Goal: Task Accomplishment & Management: Use online tool/utility

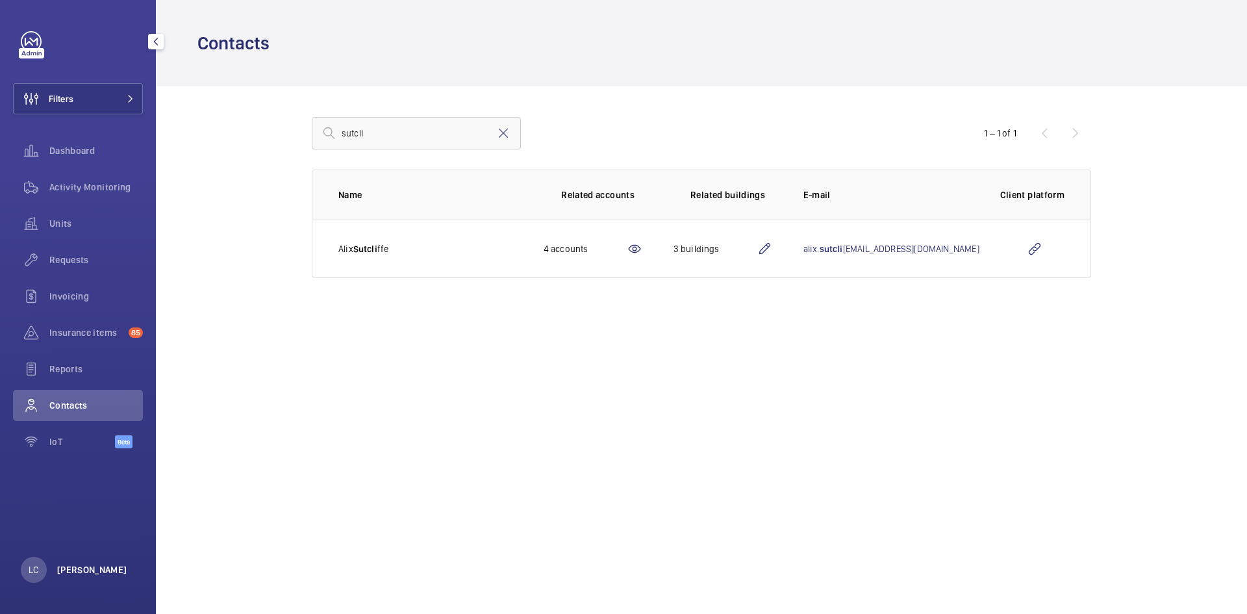
click at [90, 565] on p "[PERSON_NAME]" at bounding box center [92, 569] width 70 height 13
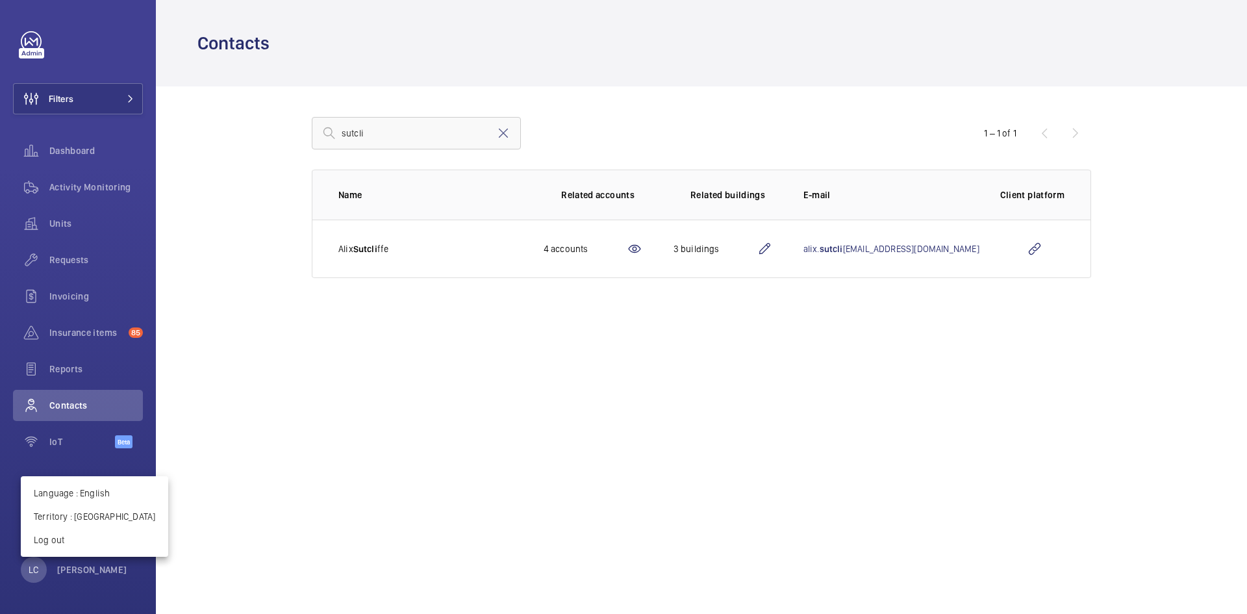
click at [114, 100] on div at bounding box center [623, 307] width 1247 height 614
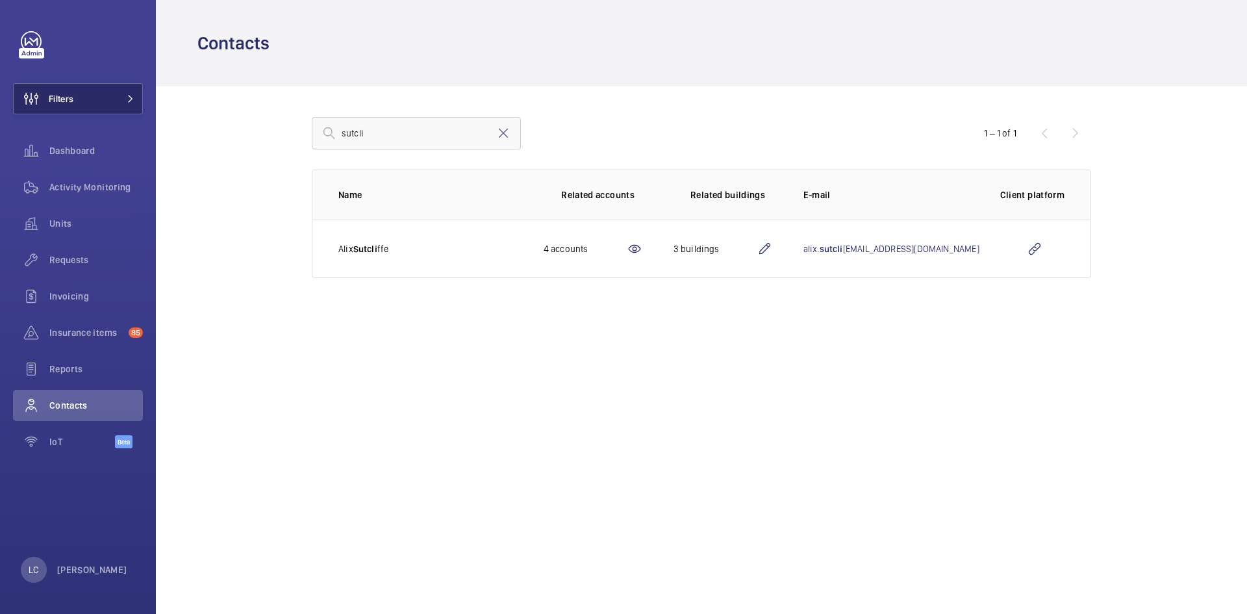
click at [112, 98] on button "Filters" at bounding box center [78, 98] width 130 height 31
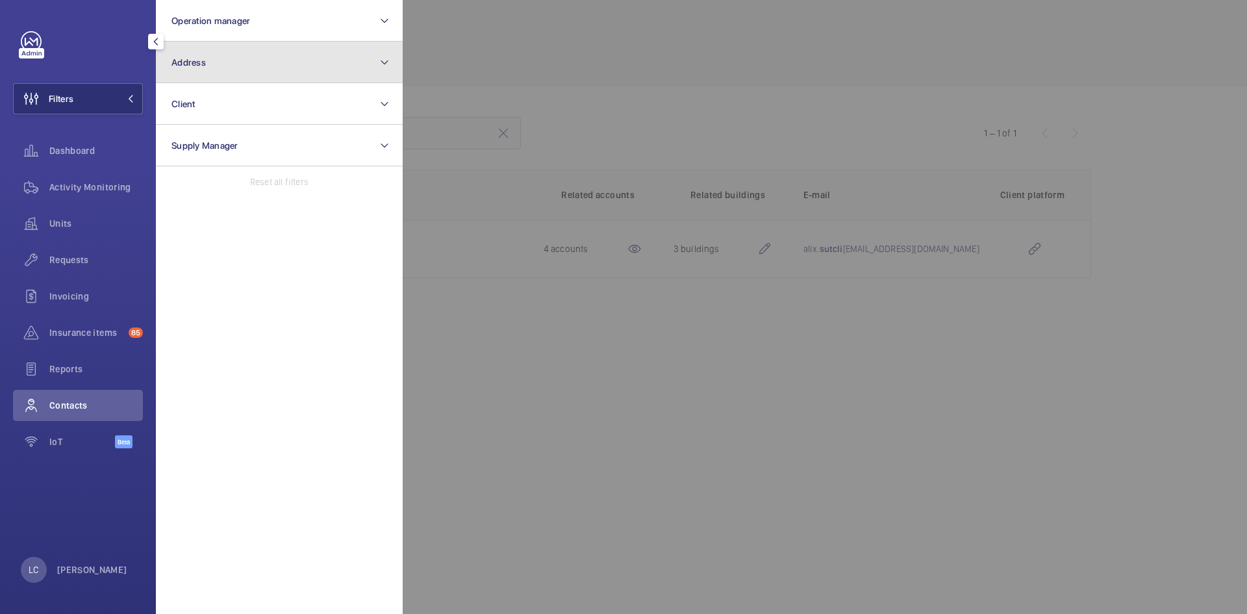
click at [191, 72] on button "Address" at bounding box center [279, 63] width 247 height 42
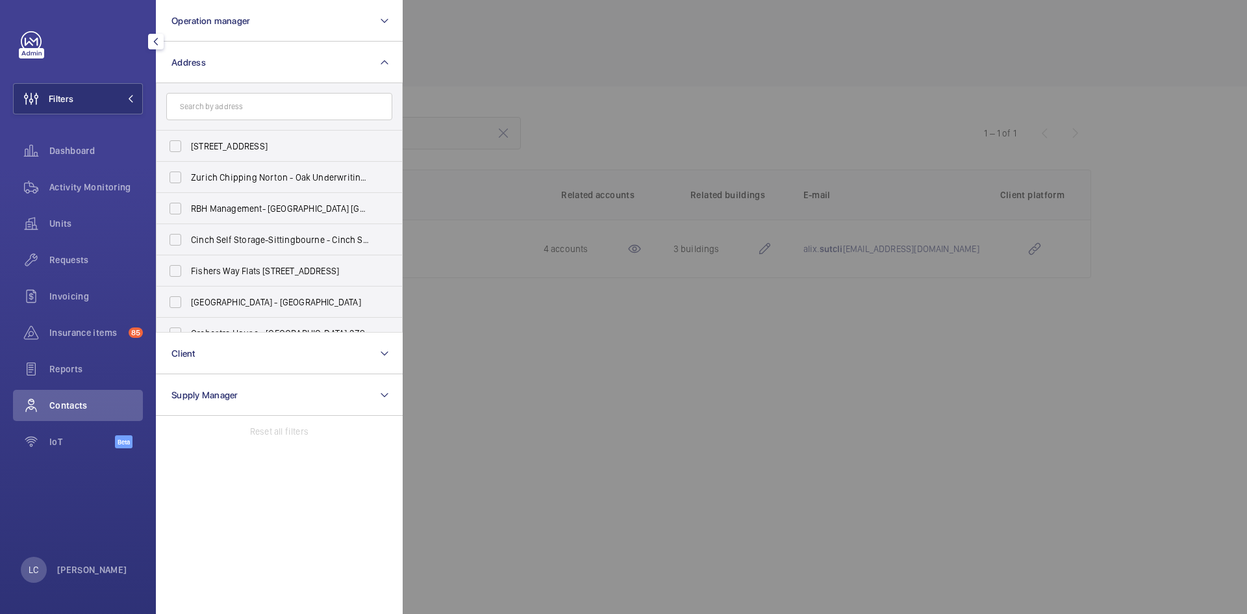
click at [202, 105] on input "text" at bounding box center [279, 106] width 226 height 27
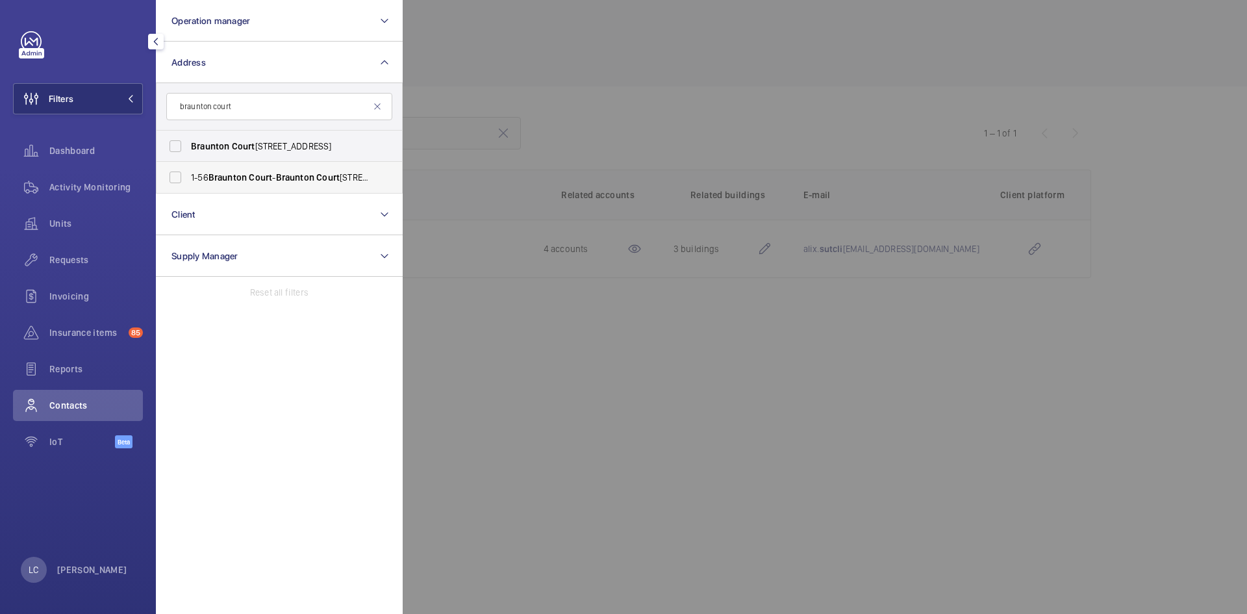
type input "braunton court"
click at [220, 167] on label "[STREET_ADDRESS]" at bounding box center [270, 177] width 226 height 31
click at [188, 167] on input "[STREET_ADDRESS]" at bounding box center [175, 177] width 26 height 26
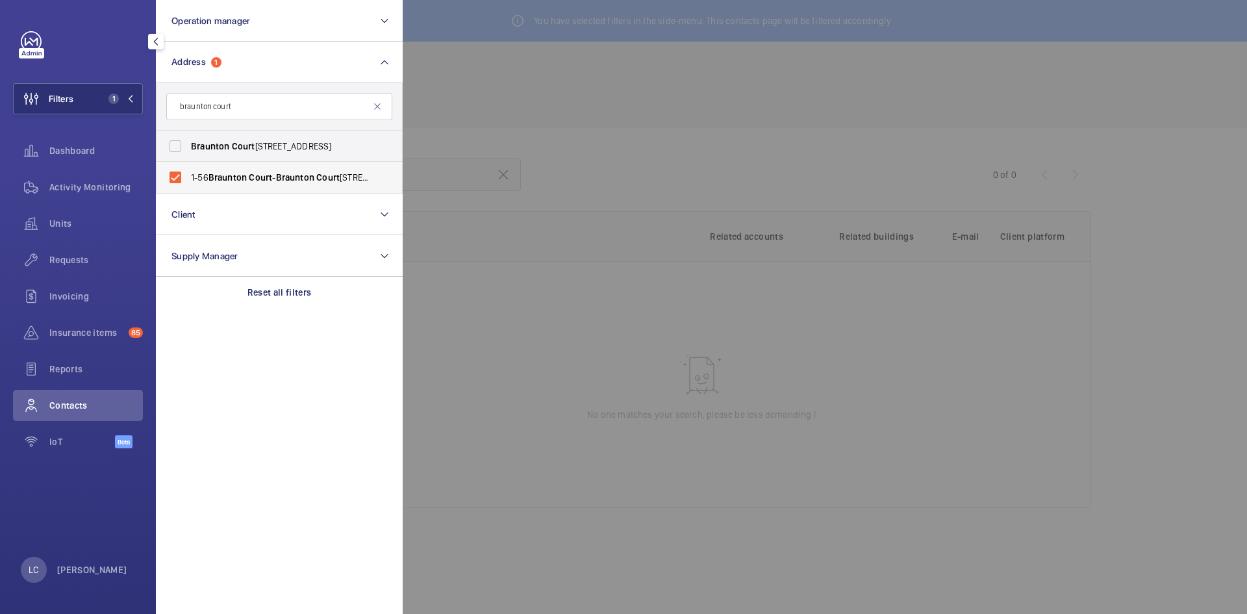
click at [175, 173] on label "[STREET_ADDRESS]" at bounding box center [270, 177] width 226 height 31
click at [175, 173] on input "[STREET_ADDRESS]" at bounding box center [175, 177] width 26 height 26
checkbox input "false"
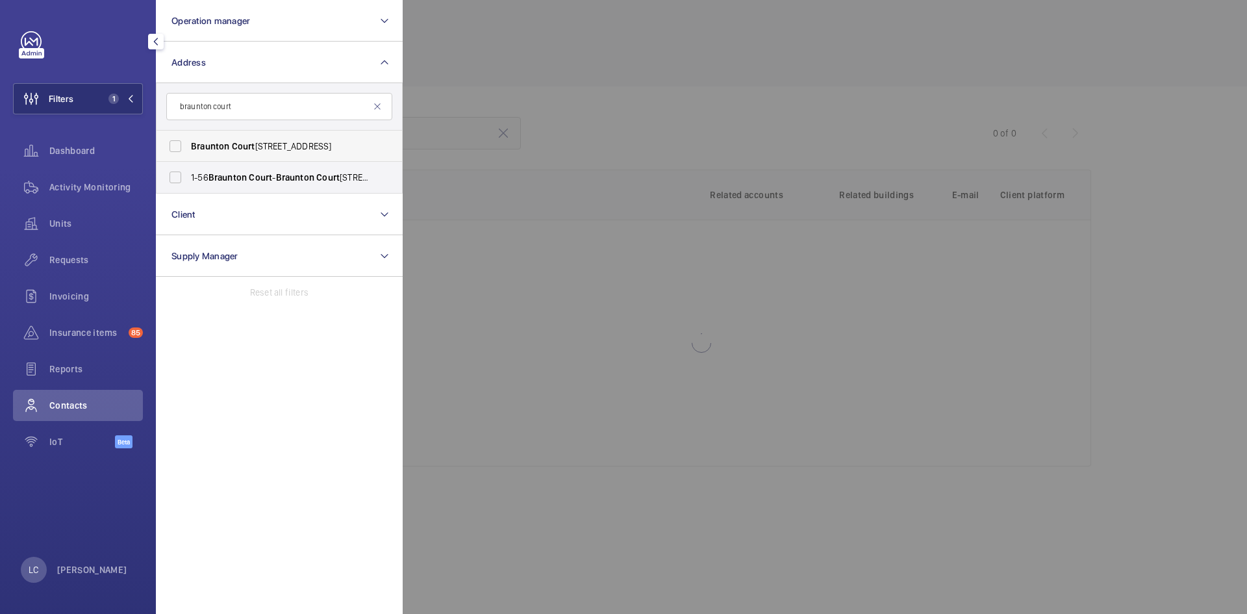
click at [170, 149] on label "[STREET_ADDRESS]" at bounding box center [270, 146] width 226 height 31
click at [170, 149] on input "[STREET_ADDRESS]" at bounding box center [175, 146] width 26 height 26
checkbox input "true"
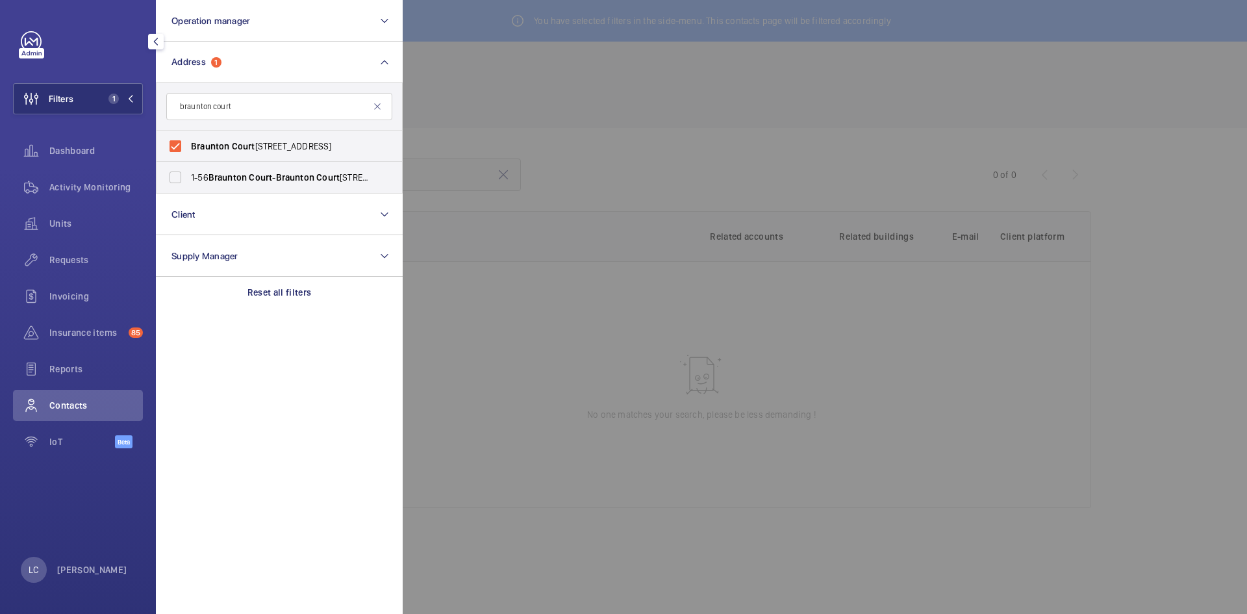
click at [550, 129] on div at bounding box center [1026, 307] width 1247 height 614
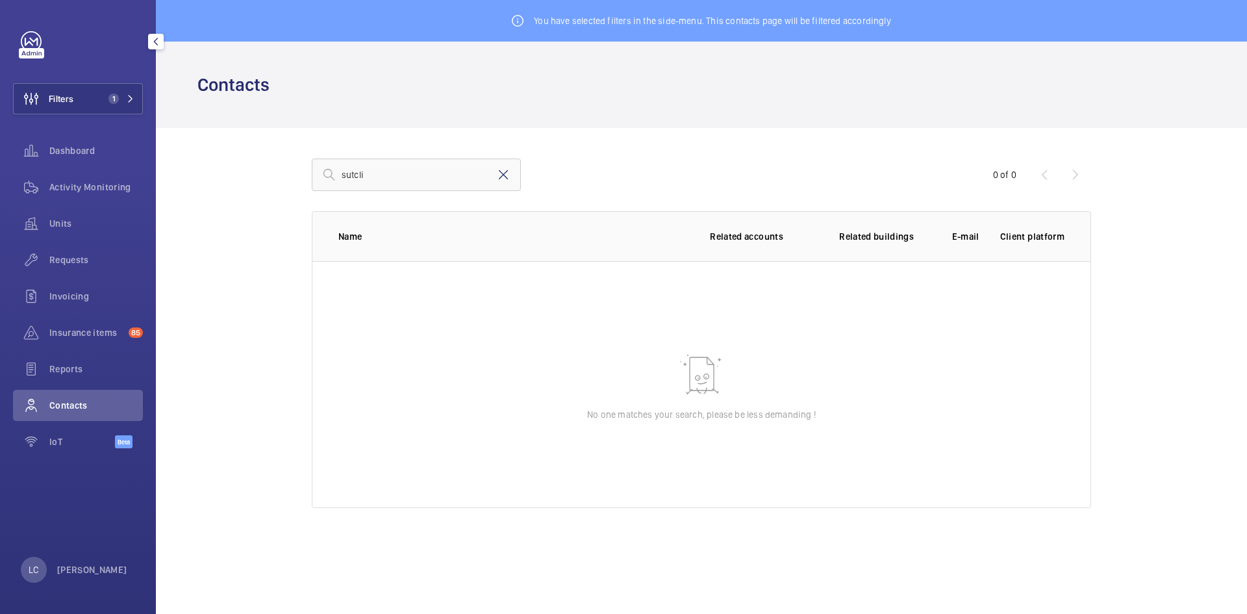
click at [497, 175] on mat-icon at bounding box center [504, 175] width 16 height 16
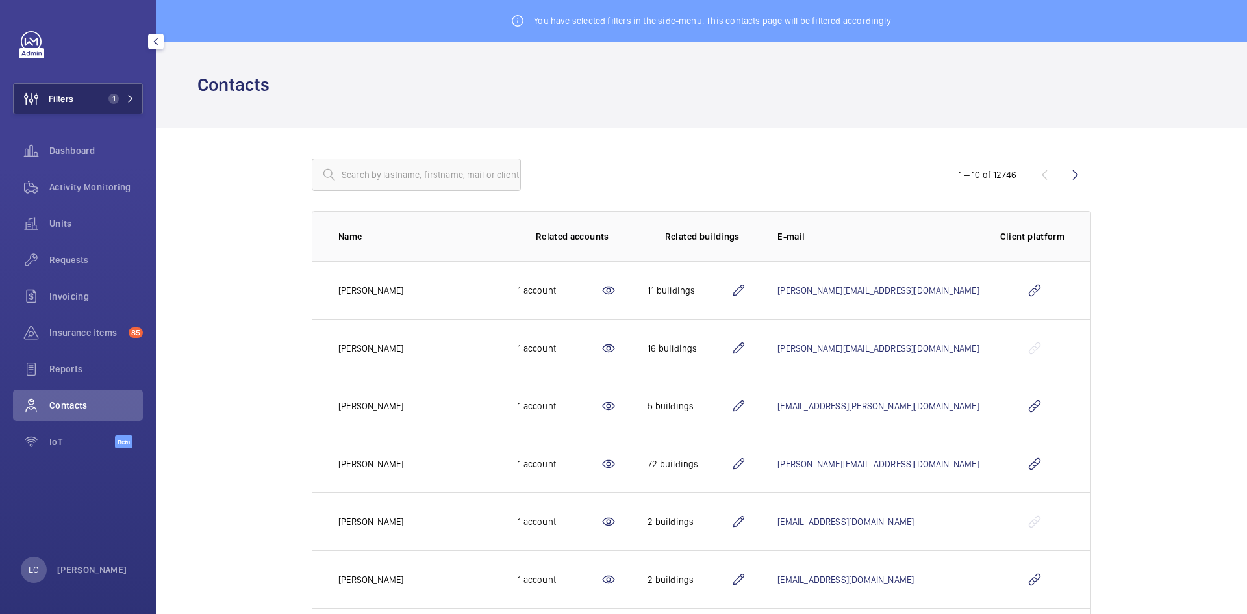
click at [136, 103] on button "Filters 1" at bounding box center [78, 98] width 130 height 31
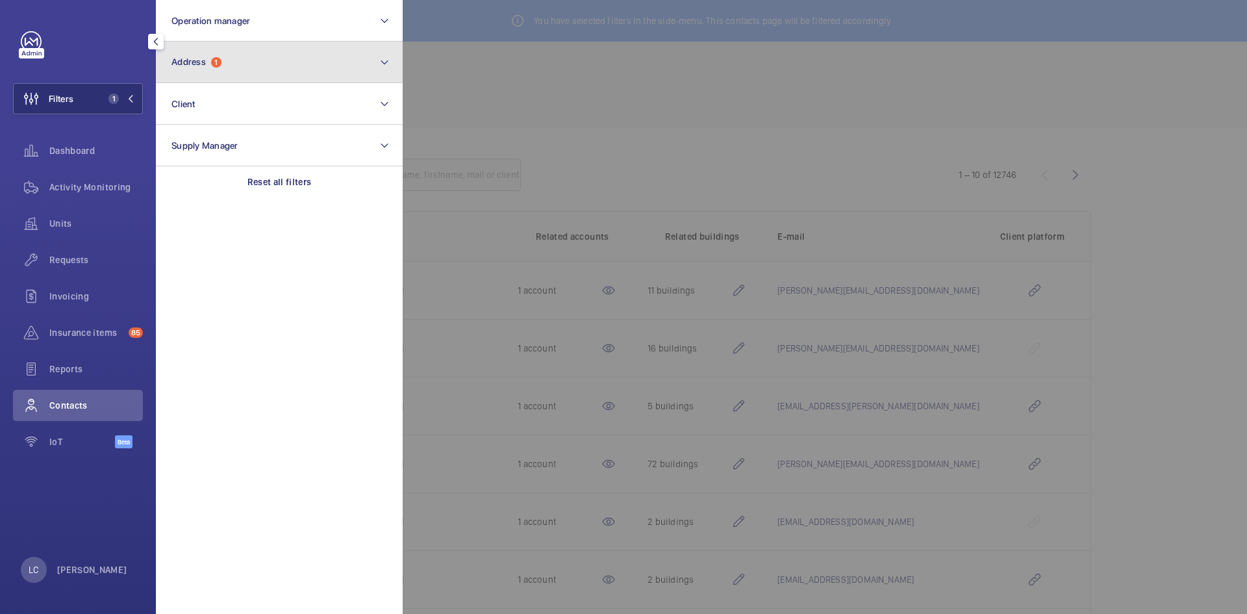
click at [242, 74] on button "Address 1" at bounding box center [279, 63] width 247 height 42
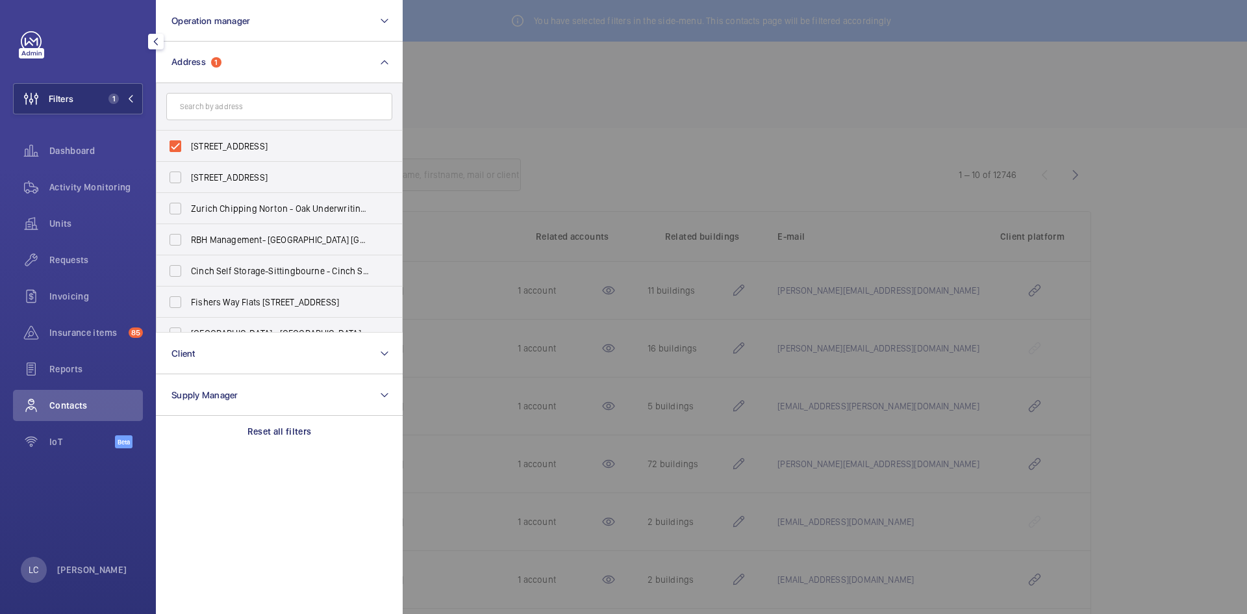
click at [512, 113] on div at bounding box center [1026, 307] width 1247 height 614
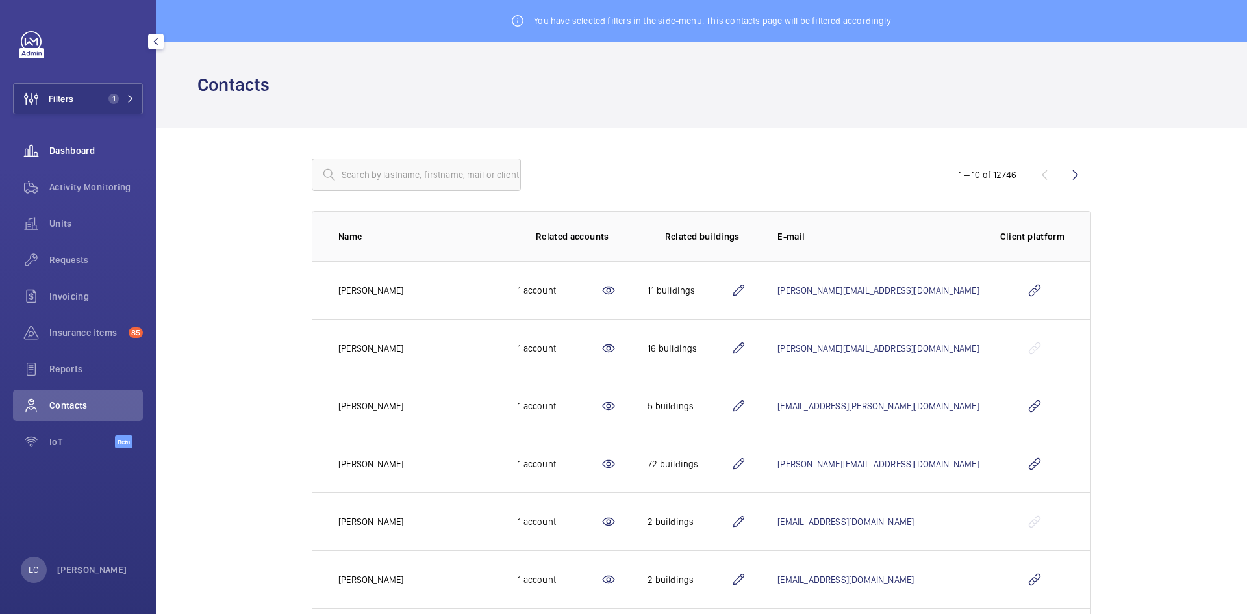
click at [45, 148] on wm-front-icon-button at bounding box center [31, 150] width 36 height 31
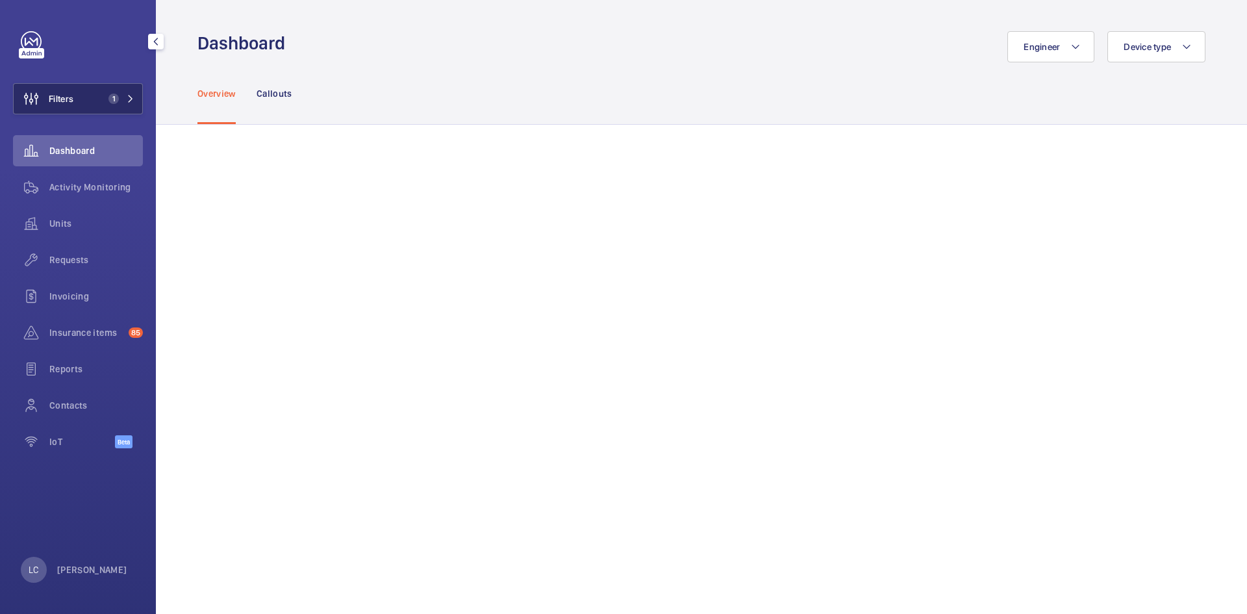
click at [95, 98] on button "Filters 1" at bounding box center [78, 98] width 130 height 31
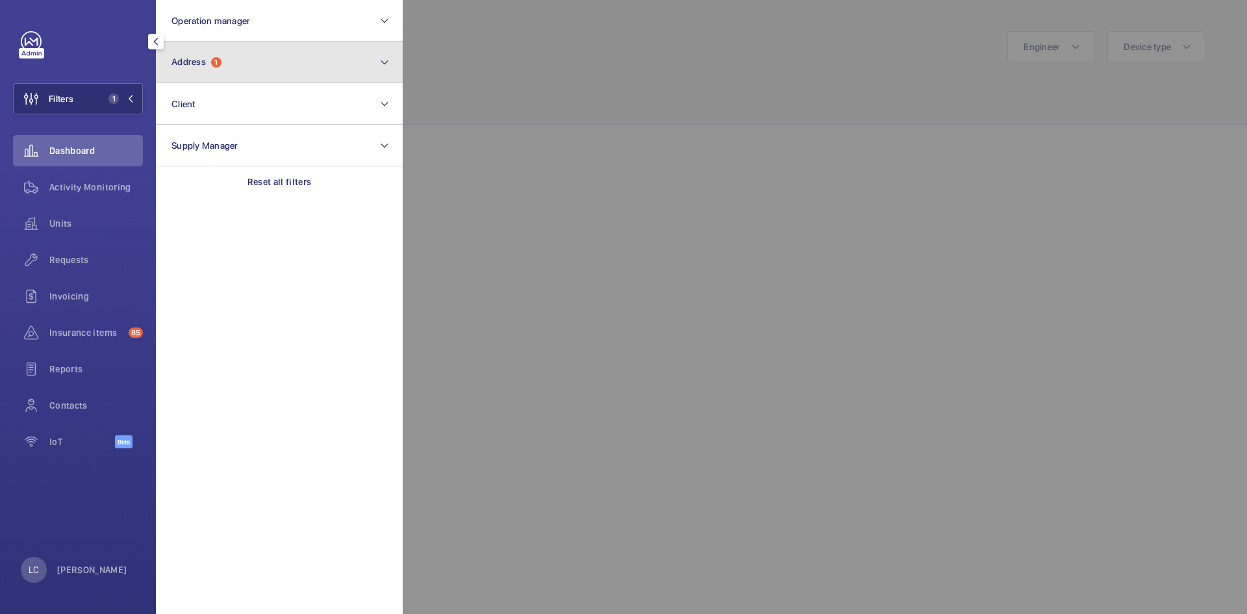
click at [207, 72] on button "Address 1" at bounding box center [279, 63] width 247 height 42
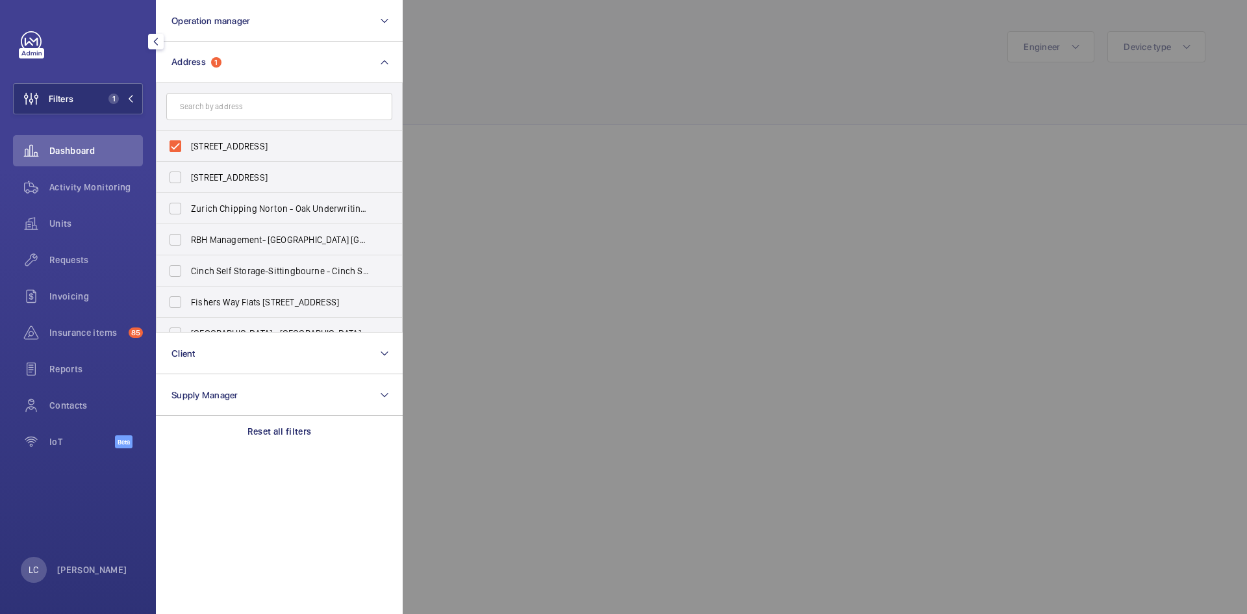
click at [209, 100] on input "text" at bounding box center [279, 106] width 226 height 27
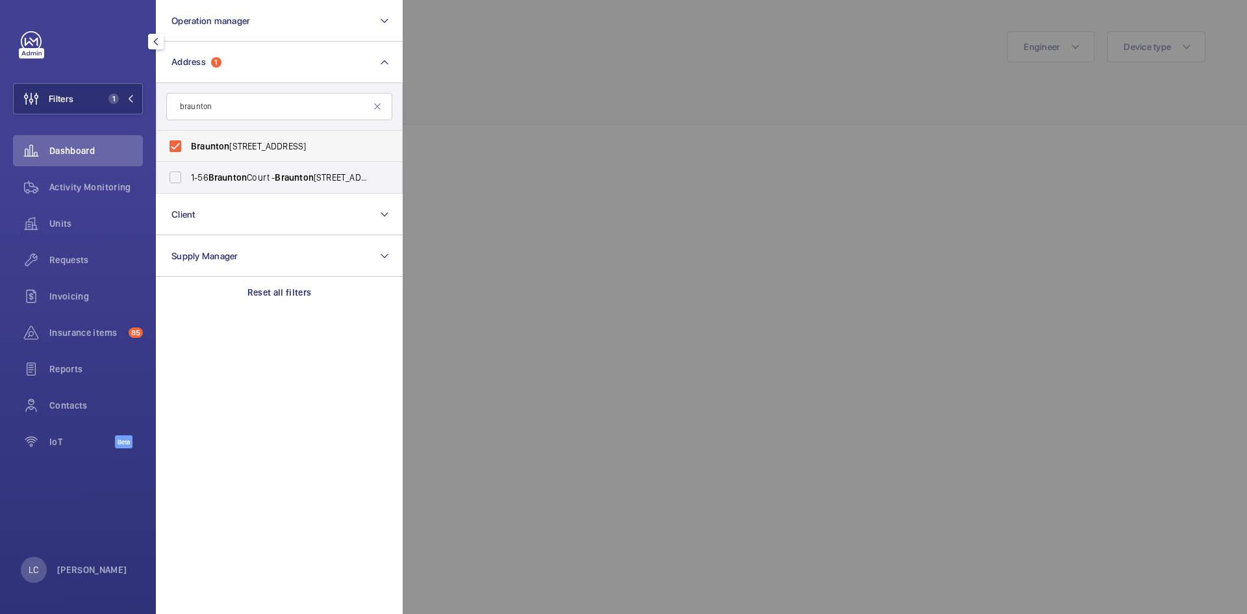
type input "braunton"
click at [178, 147] on label "[STREET_ADDRESS]" at bounding box center [270, 146] width 226 height 31
click at [178, 147] on input "[STREET_ADDRESS]" at bounding box center [175, 146] width 26 height 26
checkbox input "false"
click at [169, 176] on label "[STREET_ADDRESS]" at bounding box center [270, 177] width 226 height 31
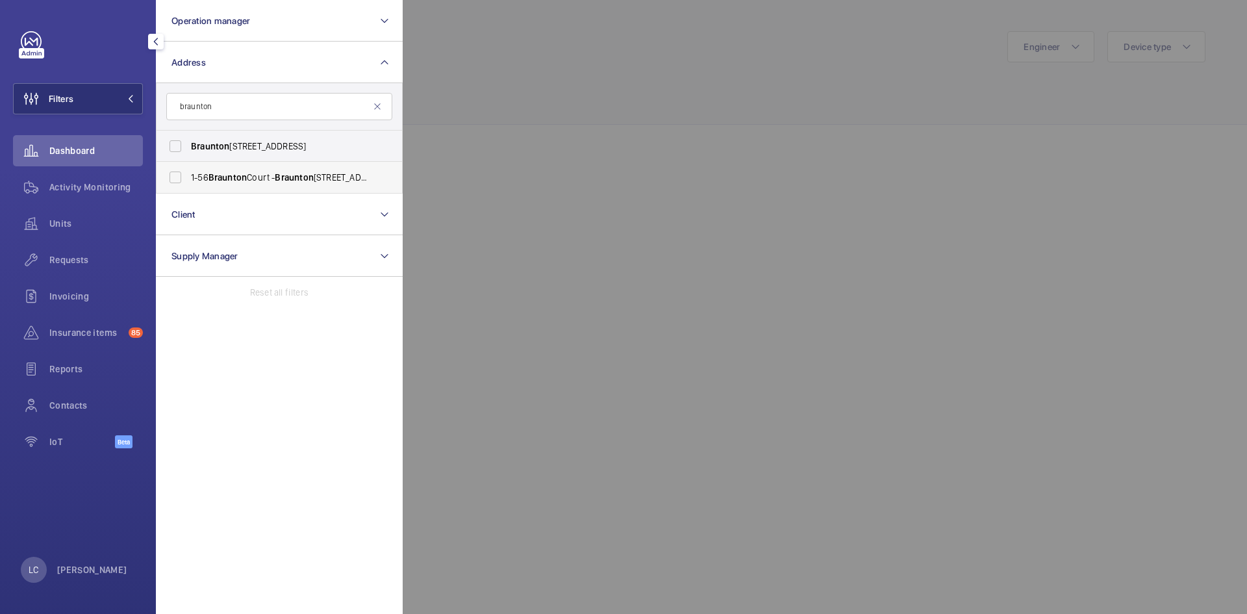
click at [169, 176] on input "[STREET_ADDRESS]" at bounding box center [175, 177] width 26 height 26
checkbox input "true"
click at [518, 189] on div at bounding box center [1026, 307] width 1247 height 614
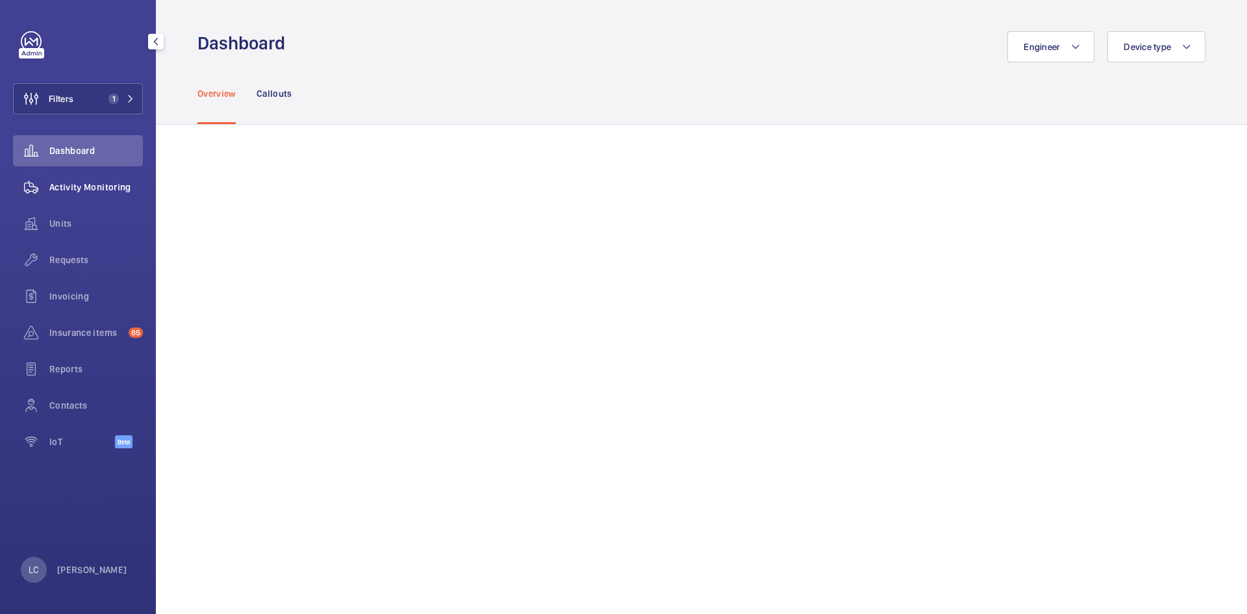
click at [89, 193] on span "Activity Monitoring" at bounding box center [96, 187] width 94 height 13
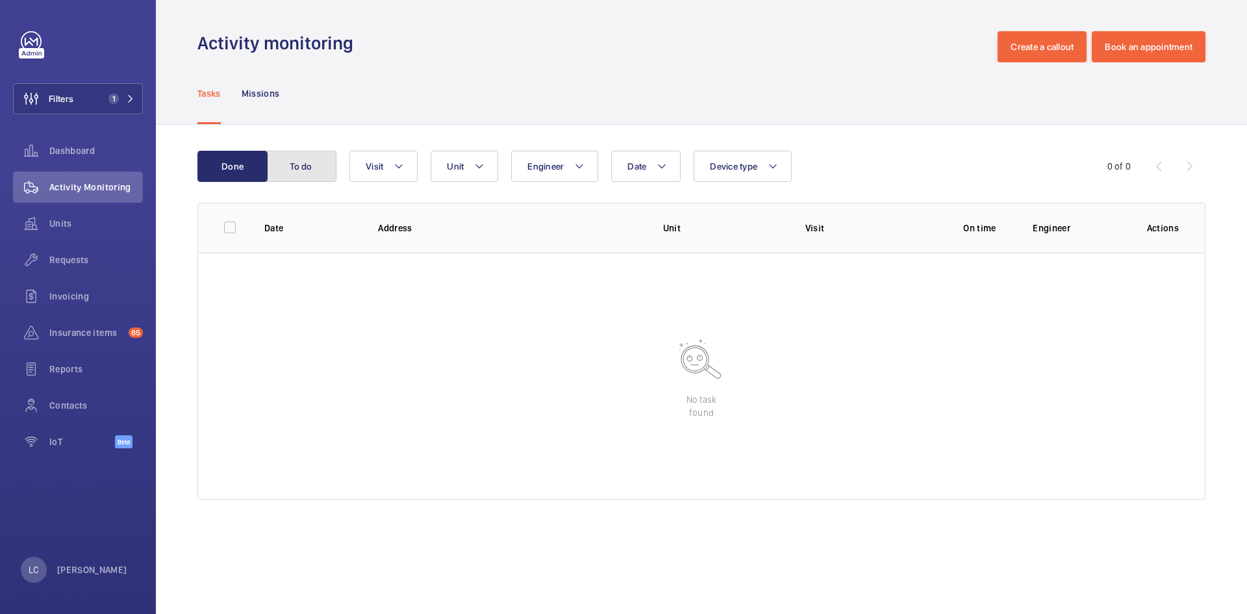
click at [298, 162] on button "To do" at bounding box center [301, 166] width 70 height 31
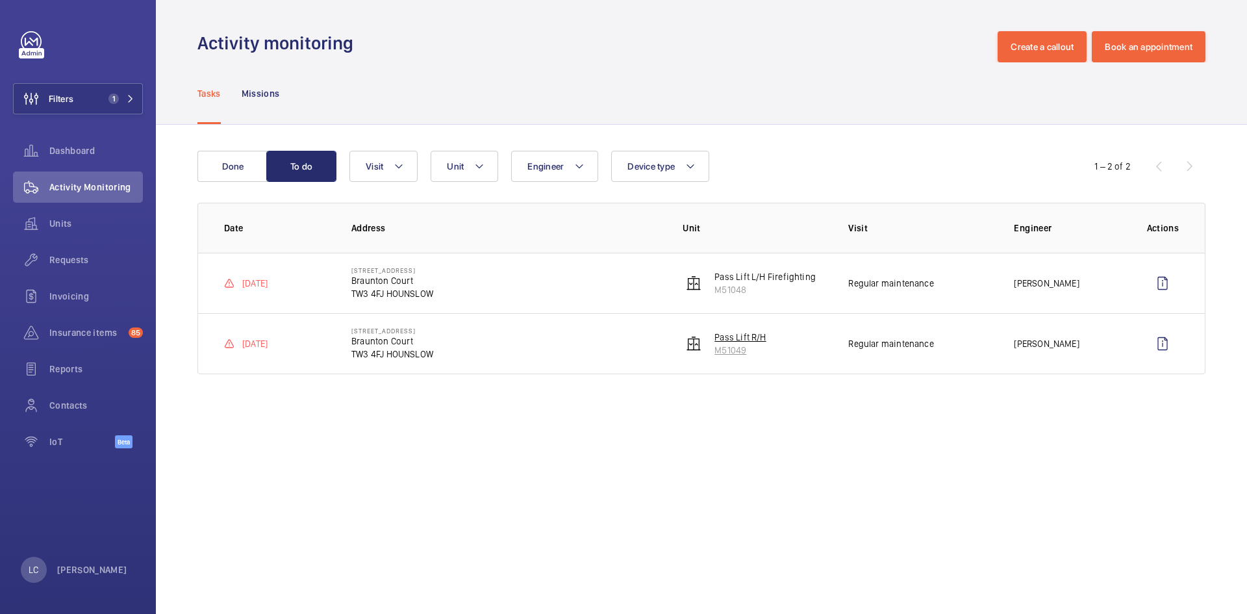
drag, startPoint x: 759, startPoint y: 351, endPoint x: 707, endPoint y: 356, distance: 52.2
click at [707, 356] on wm-front-device-cell "Pass Lift R/H M51049" at bounding box center [724, 344] width 83 height 26
